Goal: Transaction & Acquisition: Book appointment/travel/reservation

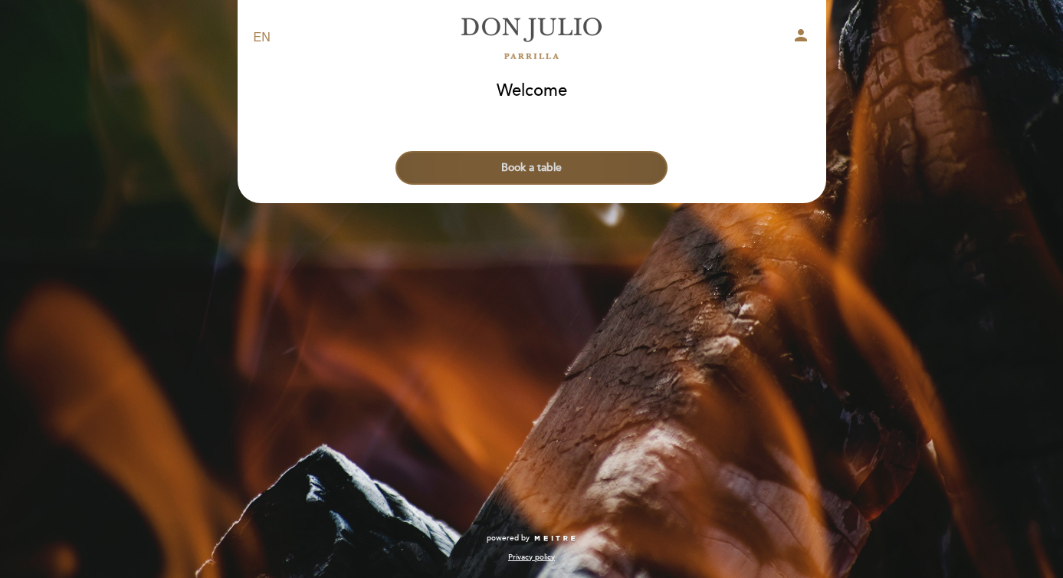
click at [535, 166] on button "Book a table" at bounding box center [532, 168] width 272 height 34
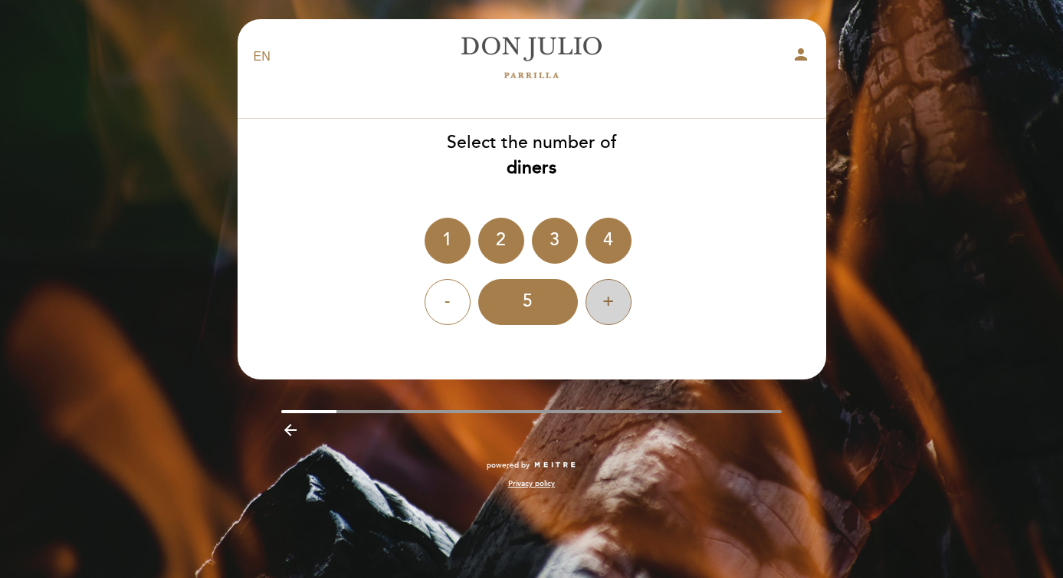
click at [613, 304] on div "+" at bounding box center [609, 302] width 46 height 46
click at [539, 303] on div "6" at bounding box center [528, 302] width 100 height 46
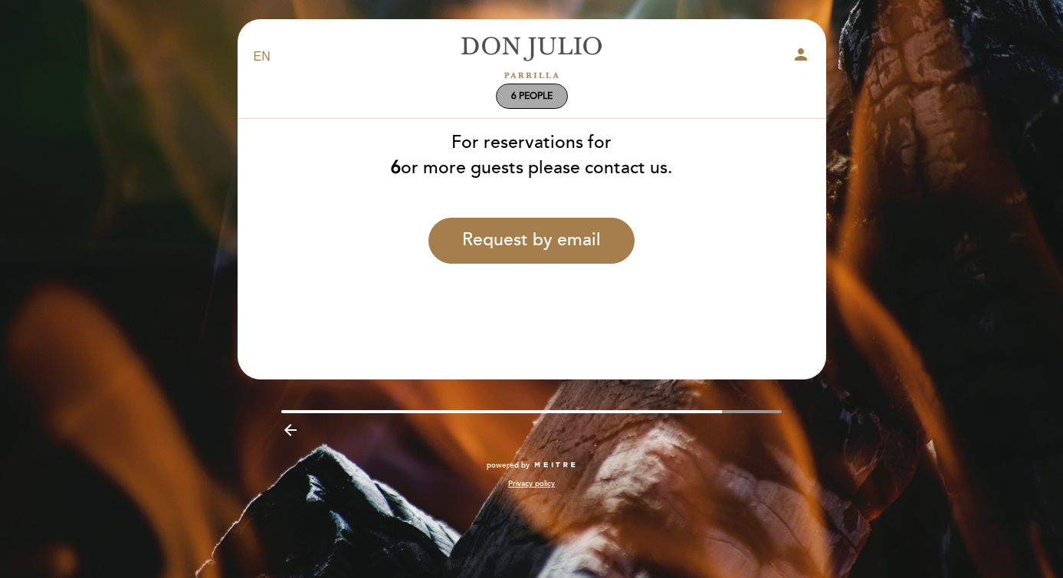
click at [536, 92] on span "6 people" at bounding box center [531, 96] width 41 height 12
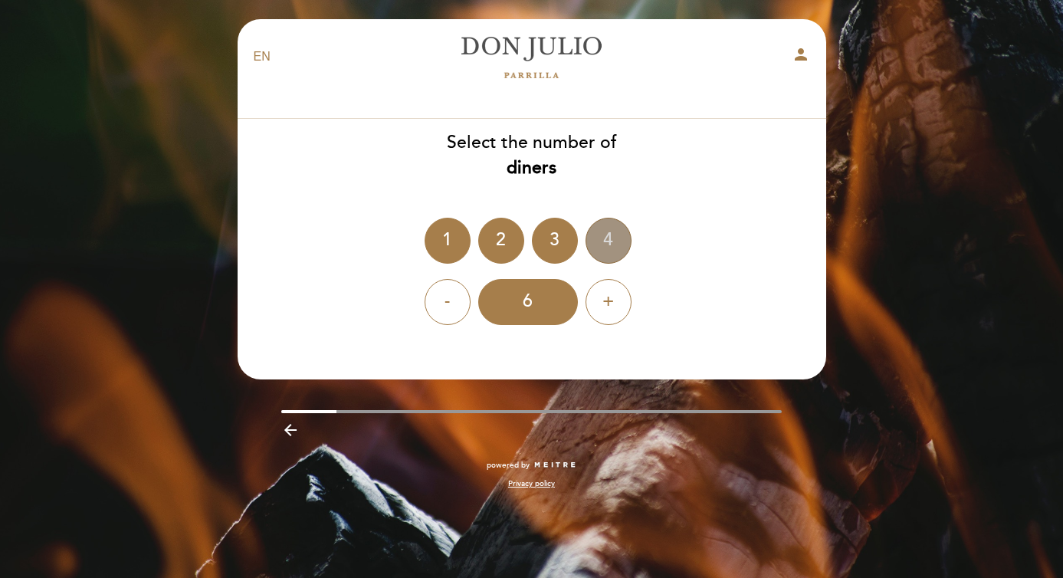
click at [608, 238] on div "4" at bounding box center [609, 241] width 46 height 46
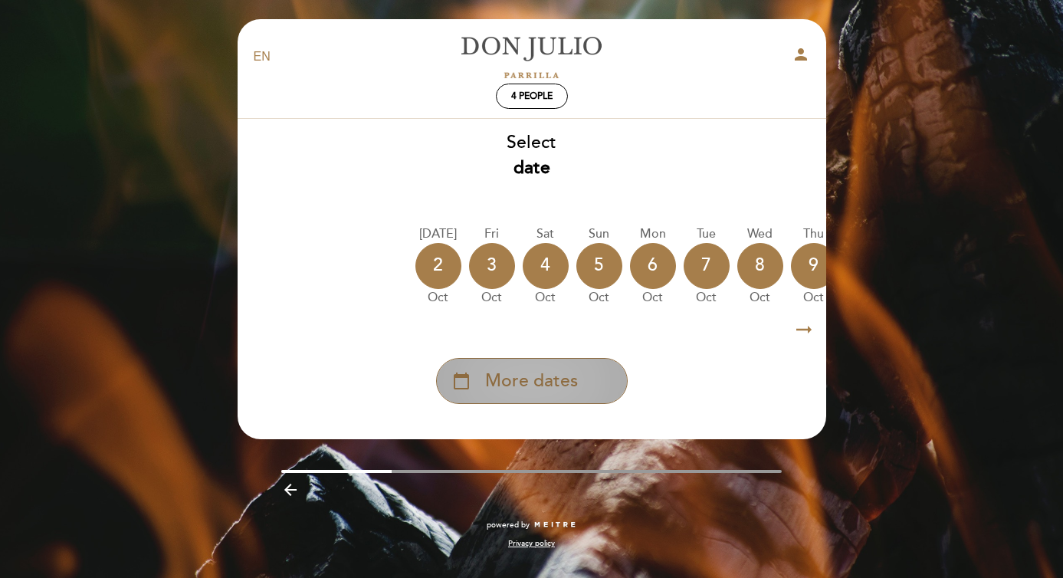
click at [556, 385] on span "More dates" at bounding box center [531, 381] width 93 height 25
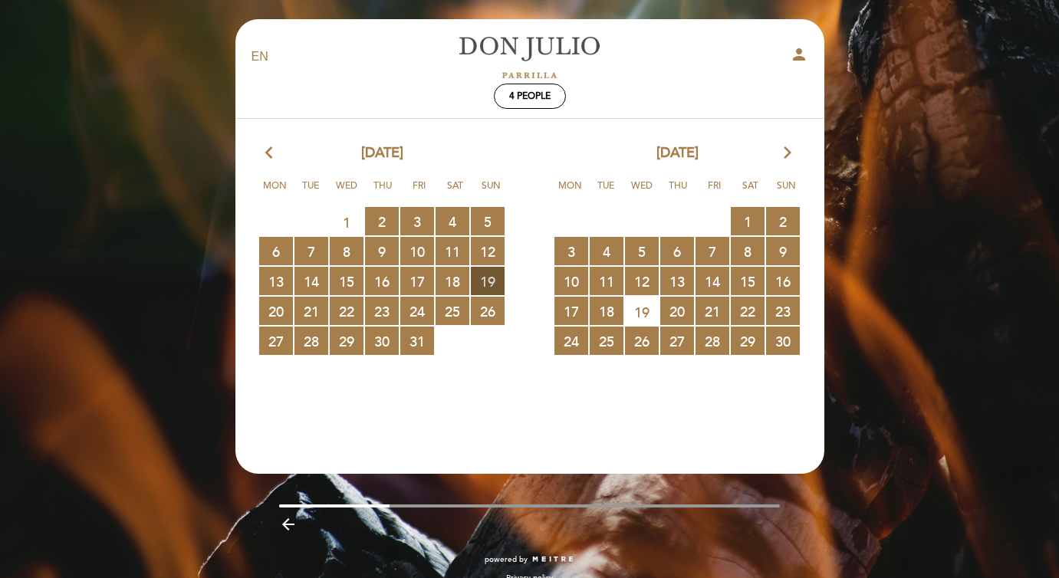
click at [489, 281] on span "19 RESERVATIONS AVAILABLE" at bounding box center [488, 281] width 34 height 28
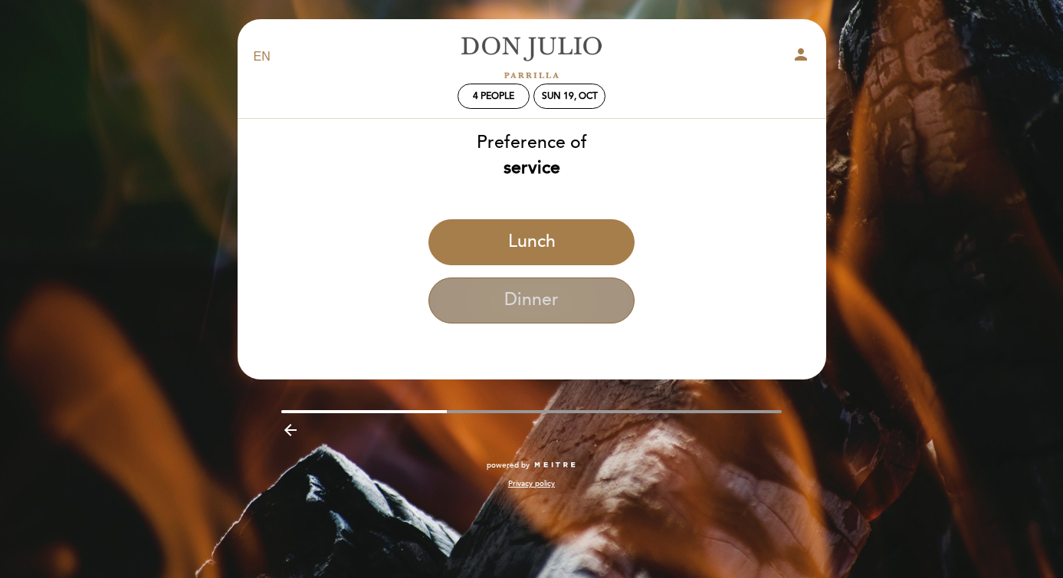
click at [498, 303] on button "Dinner" at bounding box center [532, 301] width 206 height 46
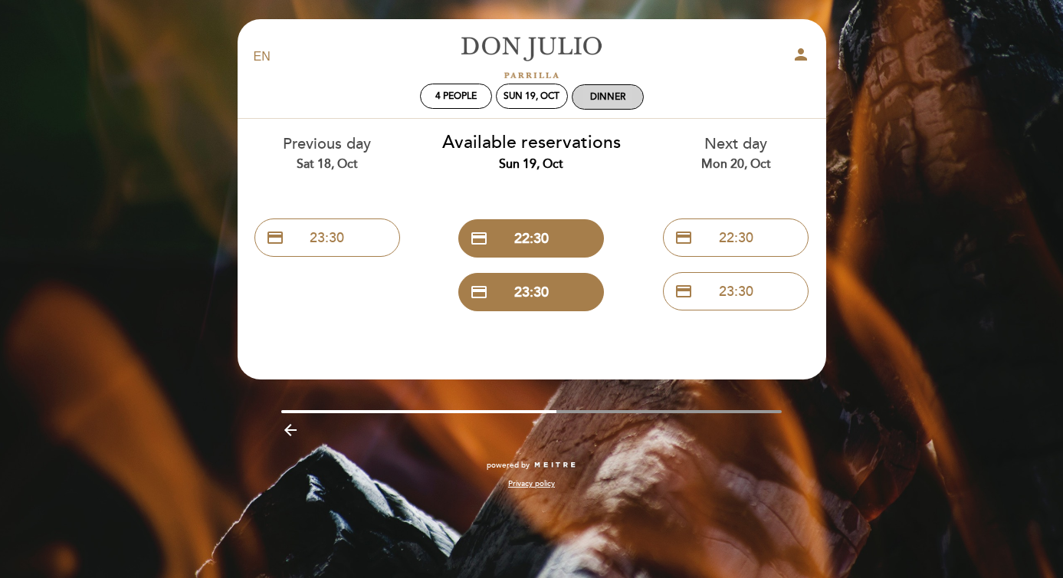
click at [610, 98] on div "Dinner" at bounding box center [607, 97] width 35 height 12
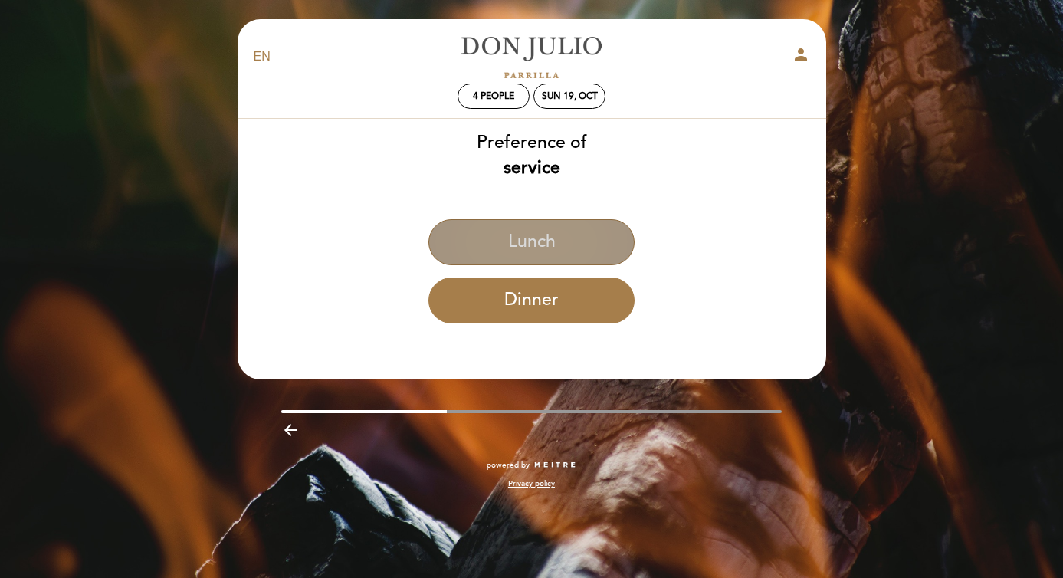
click at [543, 244] on button "Lunch" at bounding box center [532, 242] width 206 height 46
